Goal: Task Accomplishment & Management: Complete application form

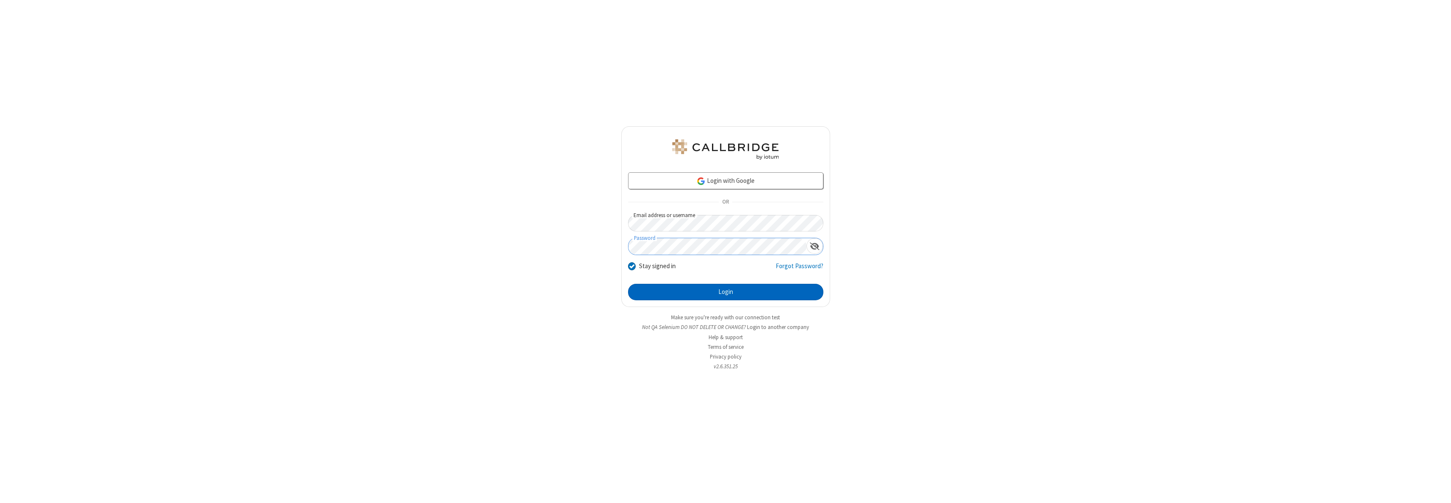
click at [726, 292] on button "Login" at bounding box center [725, 292] width 195 height 17
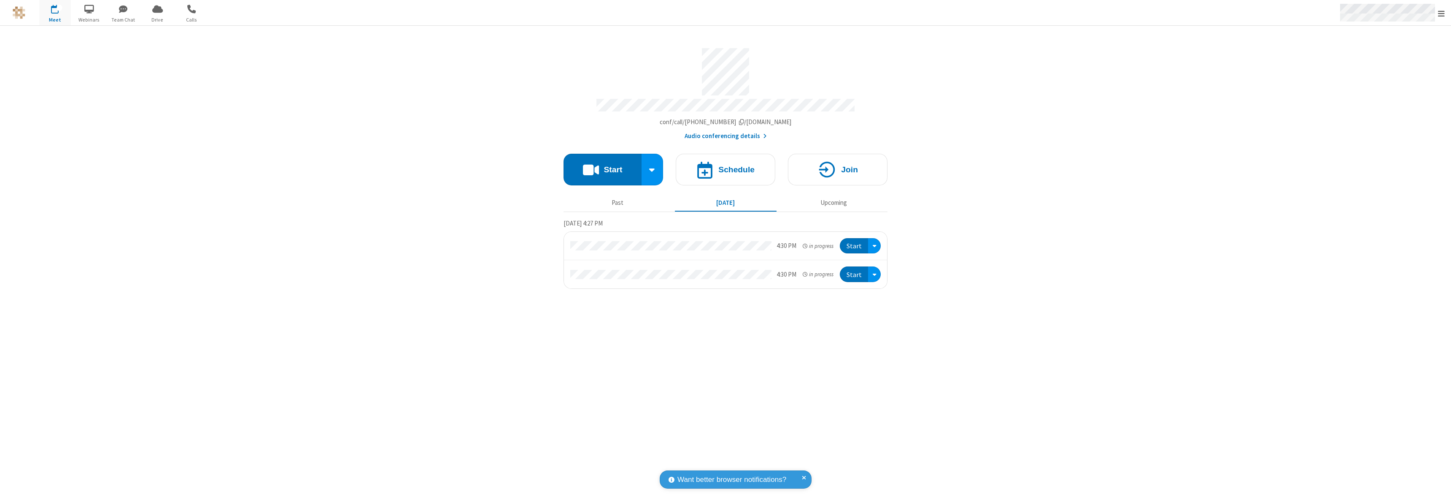
click at [1442, 13] on span "Open menu" at bounding box center [1441, 13] width 7 height 8
click at [55, 13] on span "button" at bounding box center [55, 9] width 32 height 14
click at [726, 165] on h4 "Schedule" at bounding box center [737, 169] width 36 height 8
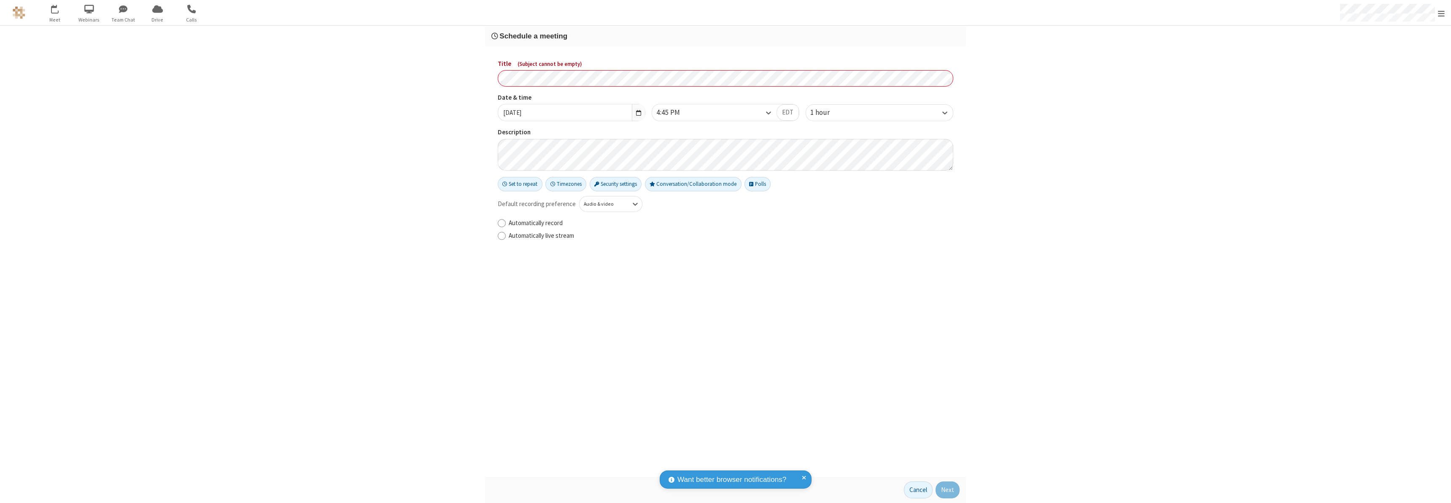
click at [726, 36] on h3 "Schedule a meeting" at bounding box center [726, 36] width 468 height 8
click at [948, 489] on button "Next" at bounding box center [948, 489] width 24 height 17
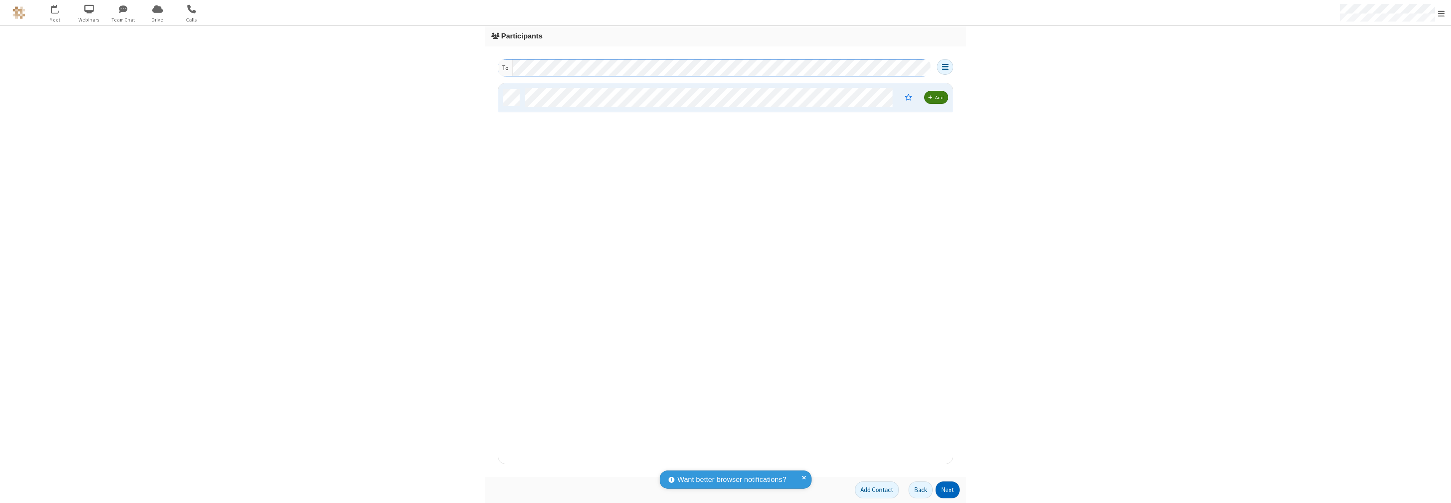
click at [948, 489] on button "Next" at bounding box center [948, 489] width 24 height 17
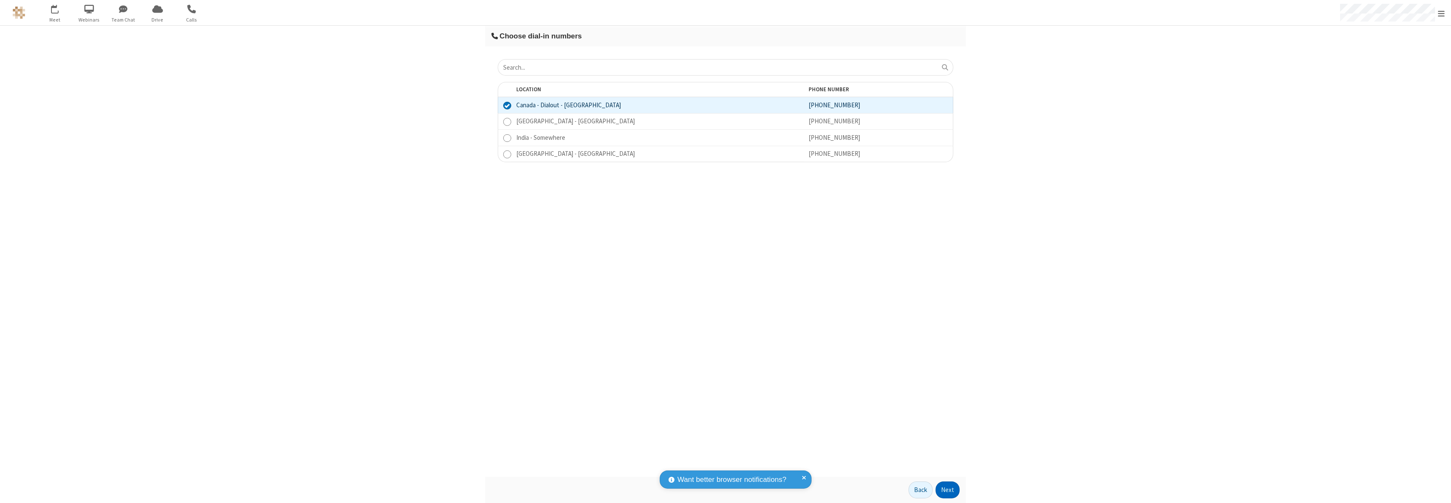
click at [948, 489] on button "Next" at bounding box center [948, 489] width 24 height 17
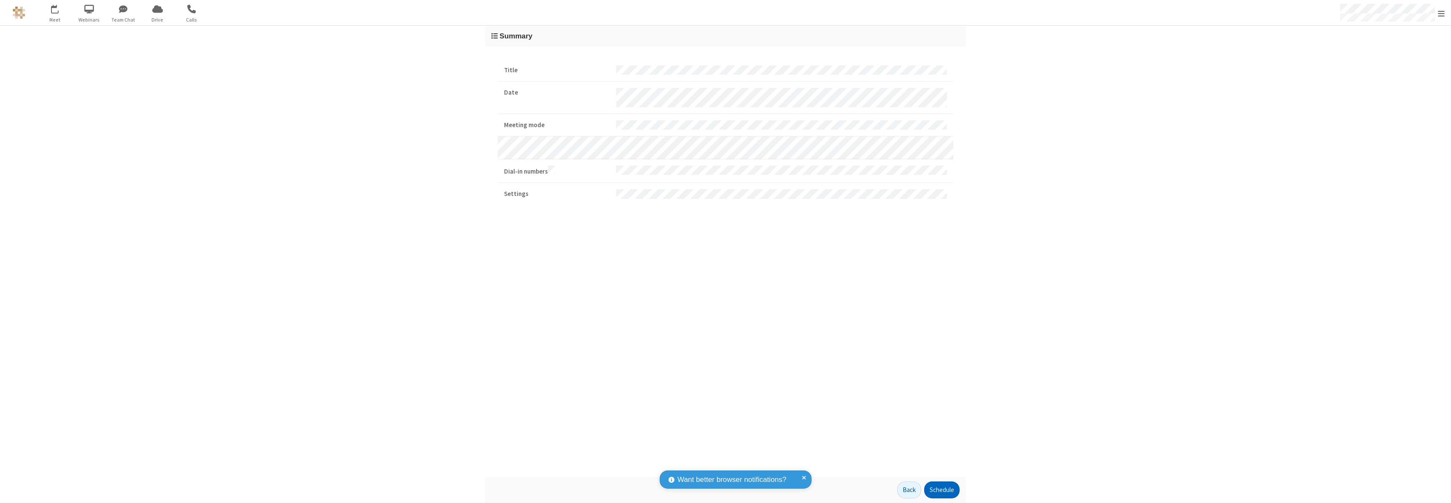
click at [942, 489] on button "Schedule" at bounding box center [941, 489] width 35 height 17
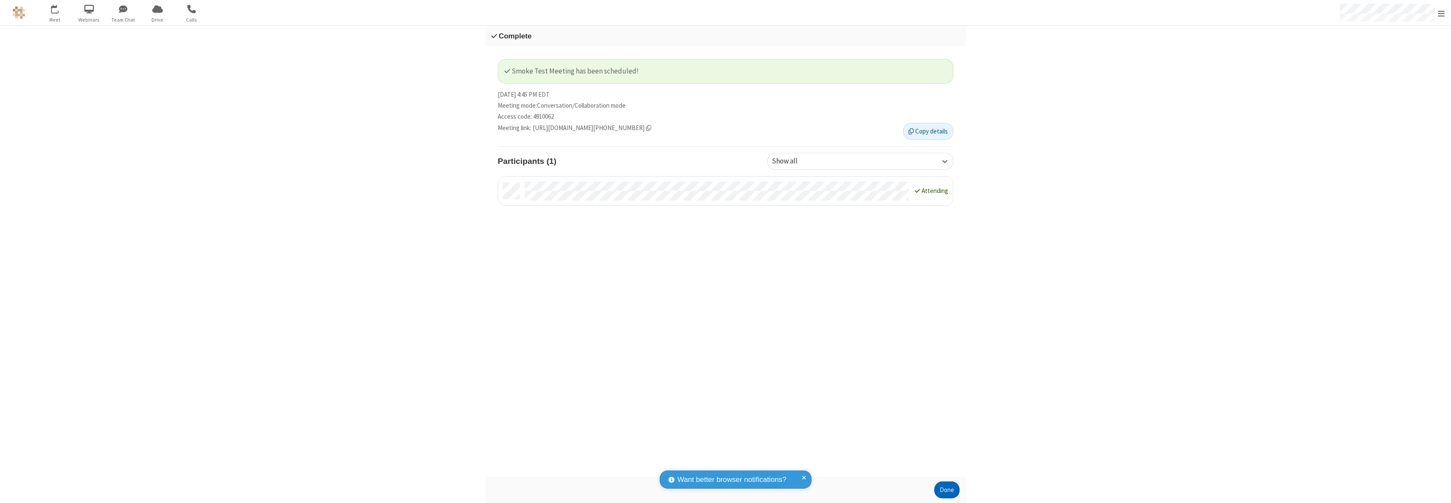
click at [947, 489] on button "Done" at bounding box center [947, 489] width 25 height 17
